Goal: Task Accomplishment & Management: Use online tool/utility

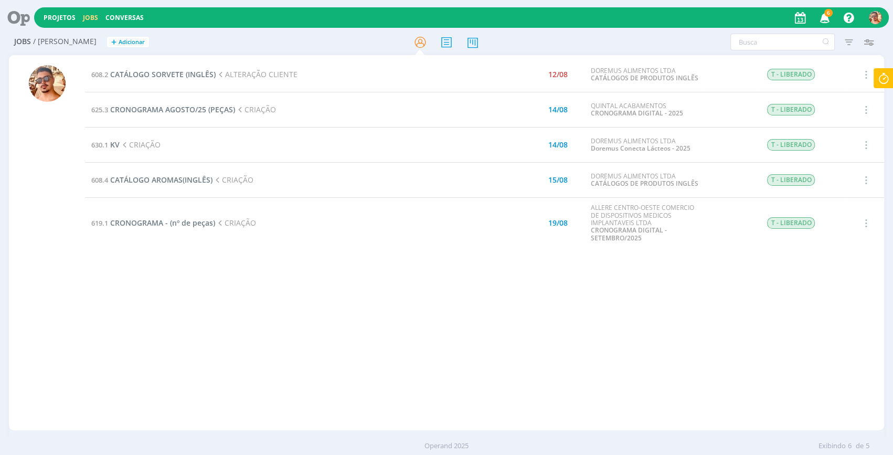
click at [882, 74] on icon at bounding box center [883, 78] width 19 height 20
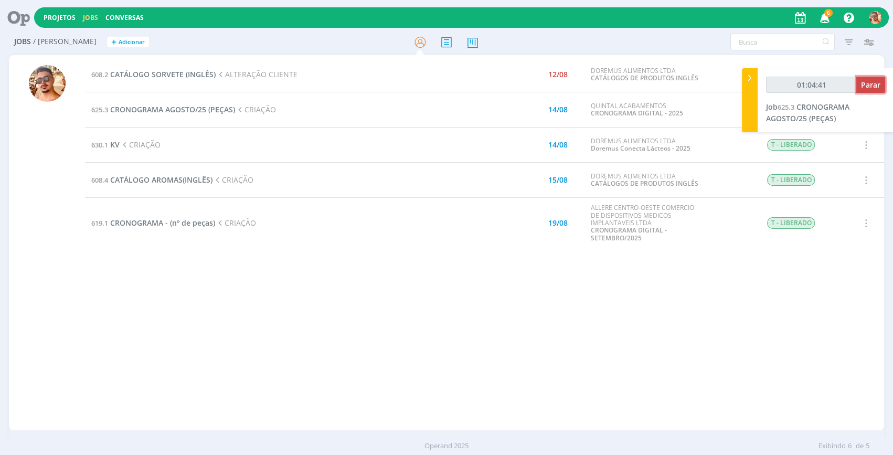
click at [863, 80] on span "Parar" at bounding box center [870, 85] width 19 height 10
type input "01:05:00"
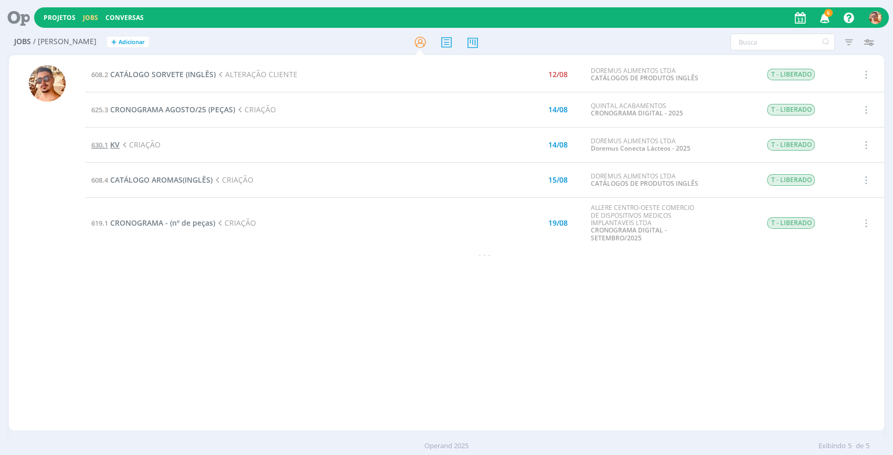
click at [118, 143] on span "KV" at bounding box center [114, 145] width 9 height 10
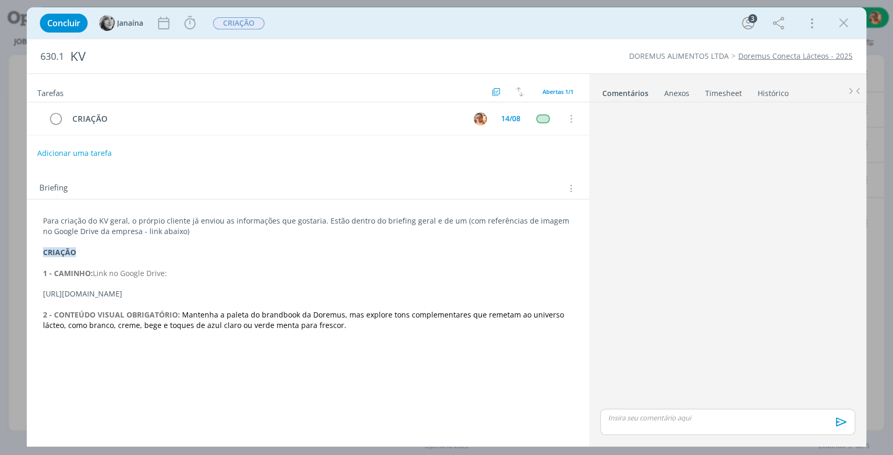
drag, startPoint x: 426, startPoint y: 293, endPoint x: 41, endPoint y: 296, distance: 384.5
click at [41, 296] on div "Para criação do KV geral, o prórpio cliente já enviou as informações que gostar…" at bounding box center [308, 273] width 546 height 122
copy p "[URL][DOMAIN_NAME]"
